Goal: Information Seeking & Learning: Learn about a topic

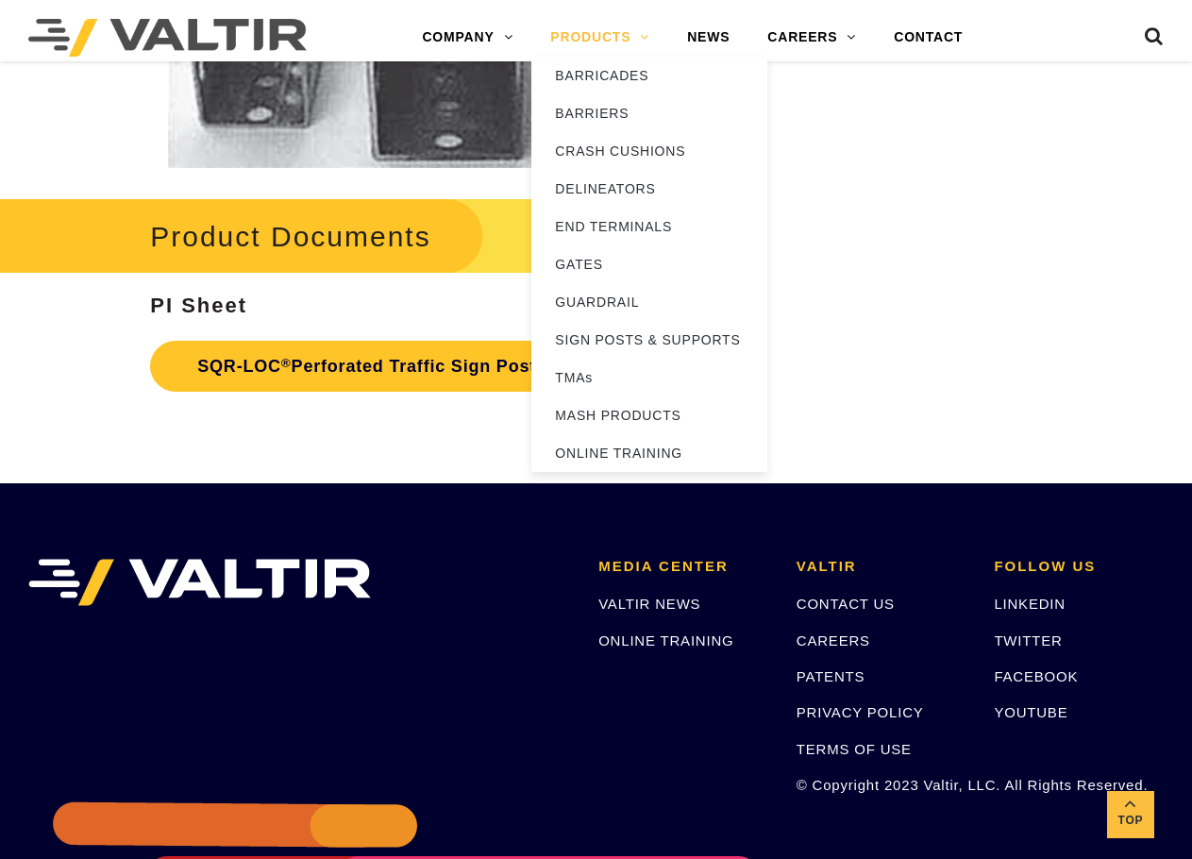
scroll to position [3303, 0]
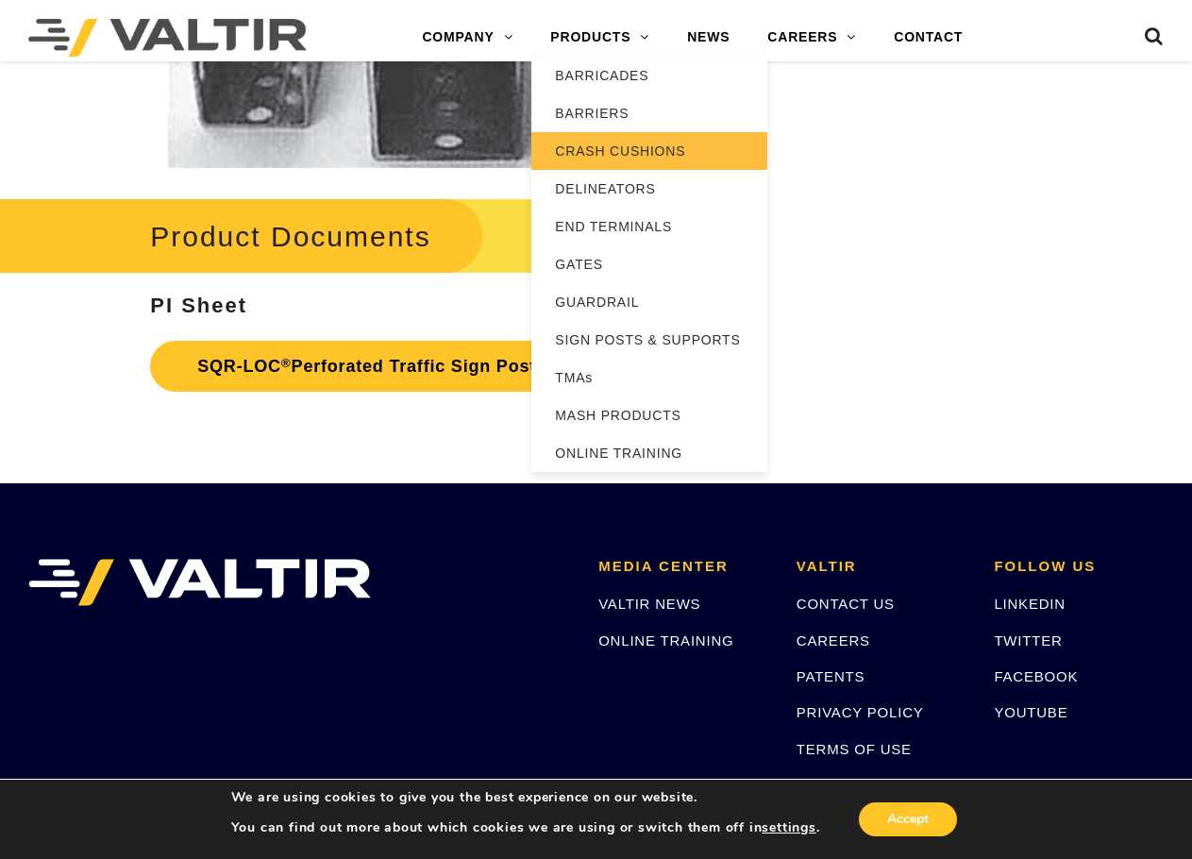
click at [612, 144] on link "CRASH CUSHIONS" at bounding box center [649, 151] width 236 height 38
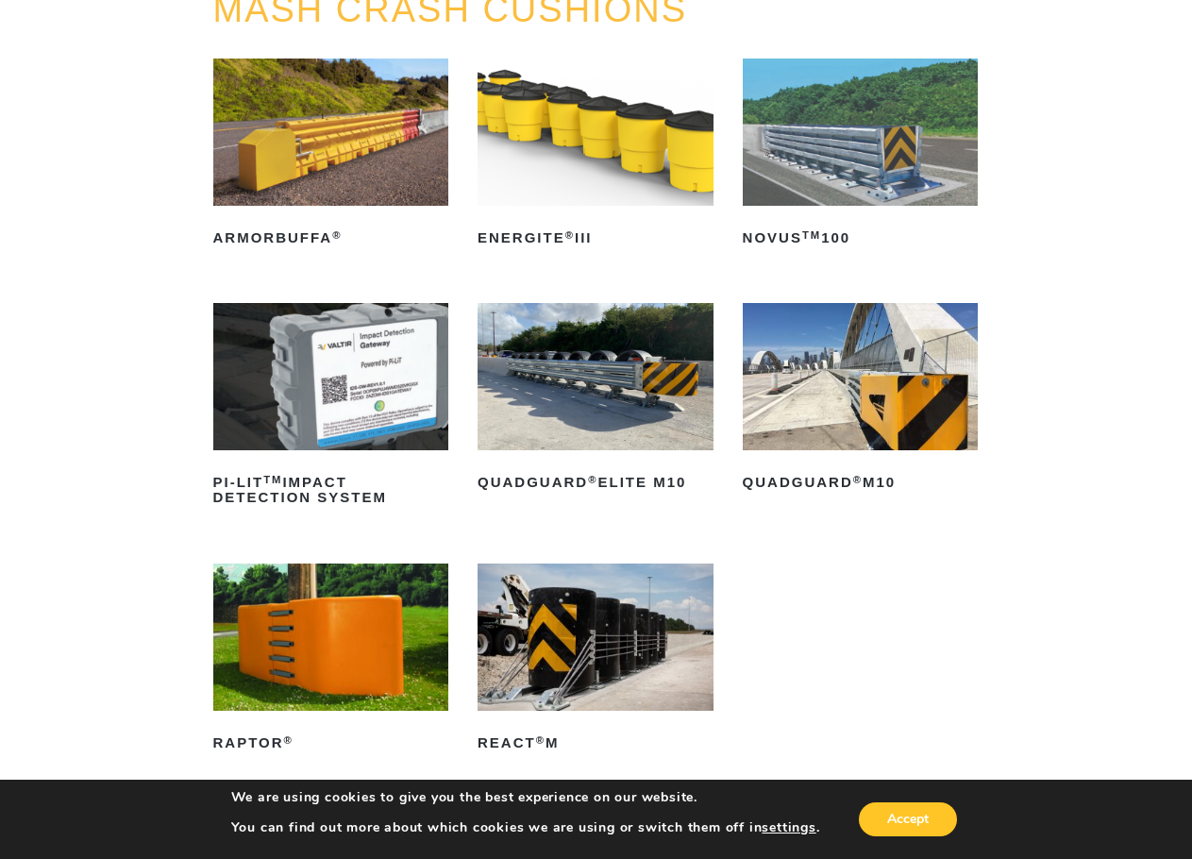
scroll to position [283, 0]
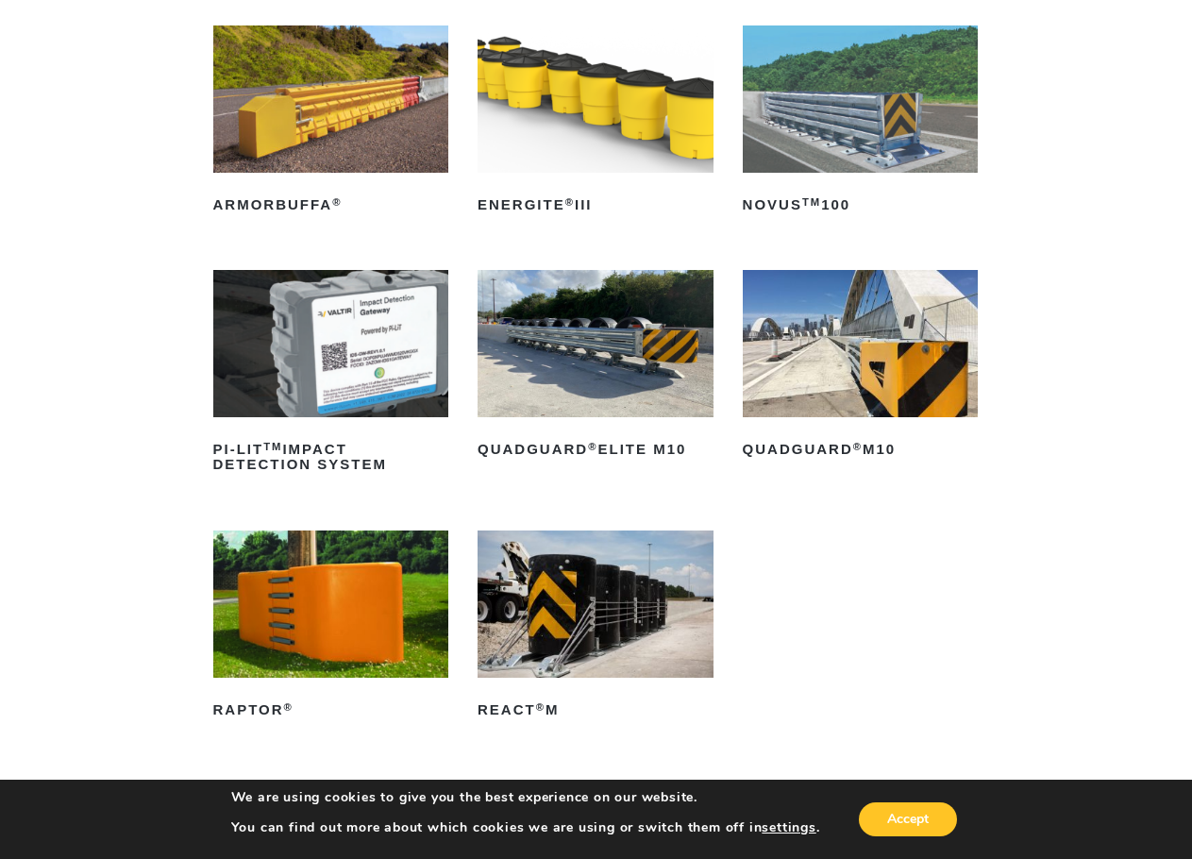
click at [858, 370] on img at bounding box center [861, 343] width 236 height 147
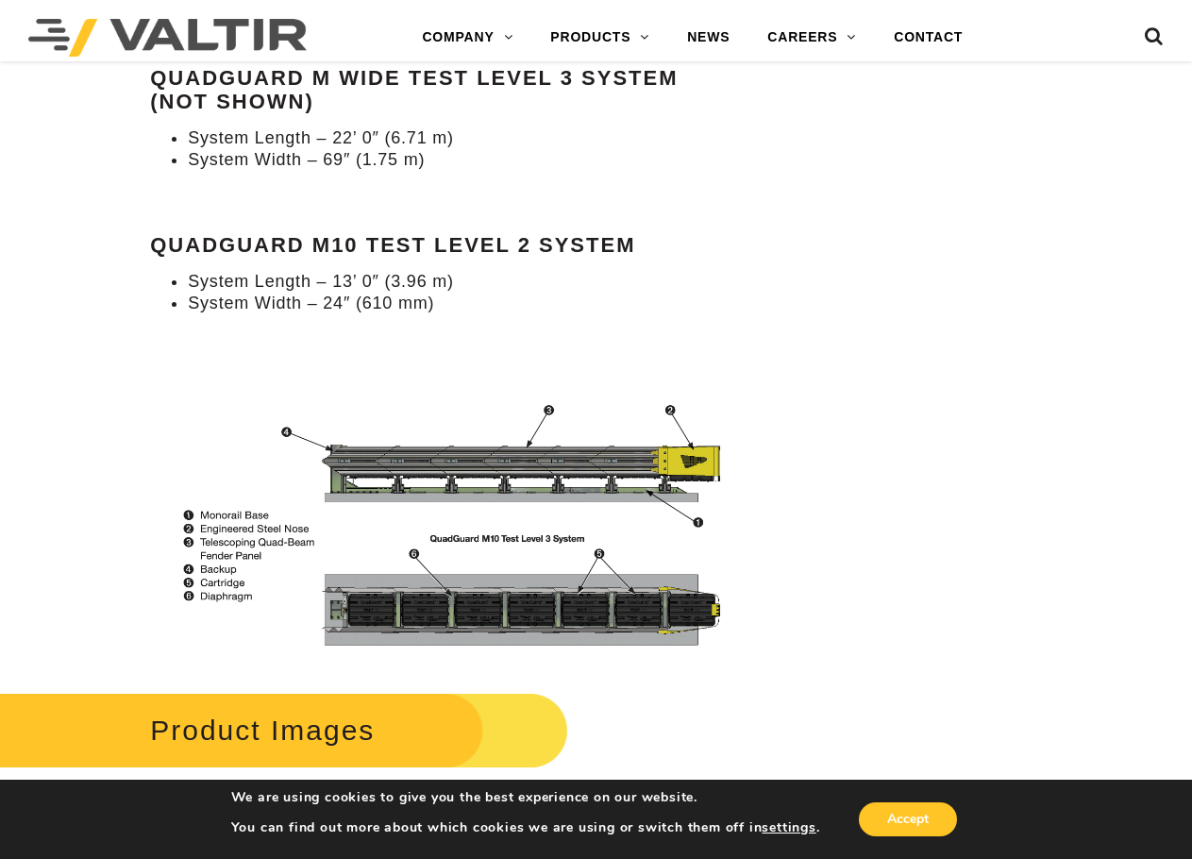
scroll to position [2265, 0]
